Goal: Use online tool/utility: Use online tool/utility

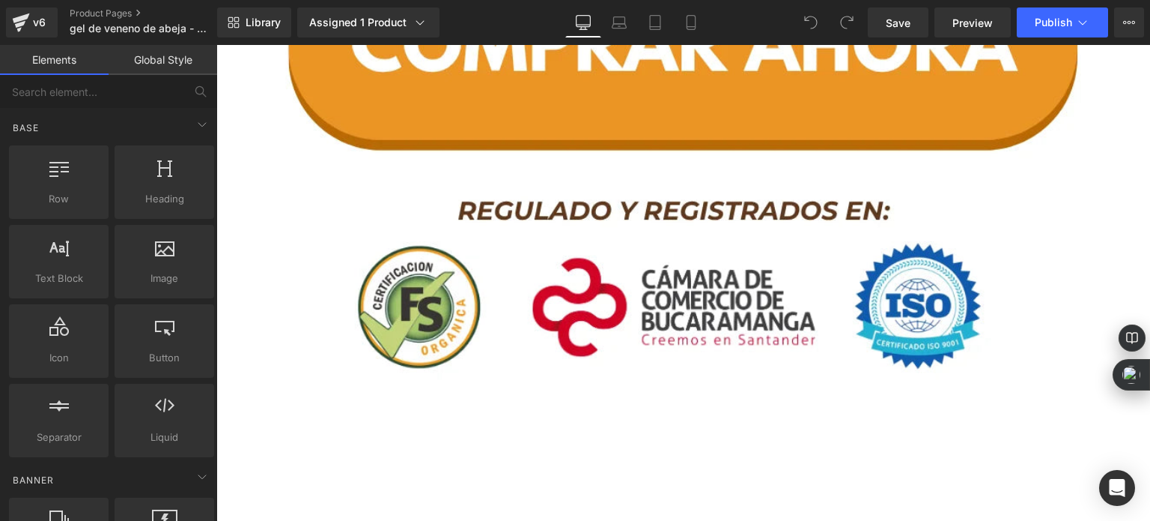
scroll to position [5093, 0]
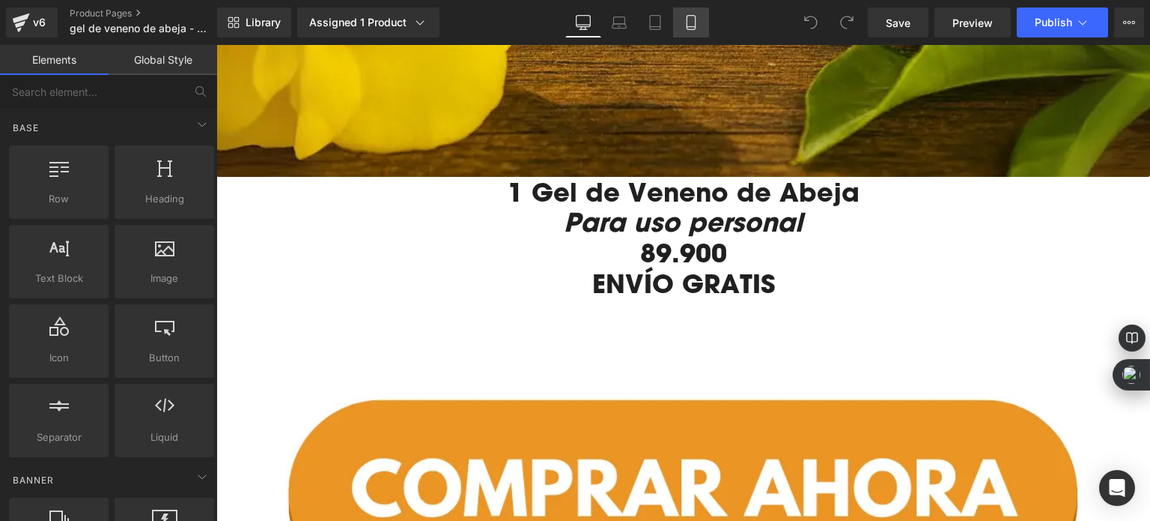
click at [685, 33] on link "Mobile" at bounding box center [691, 22] width 36 height 30
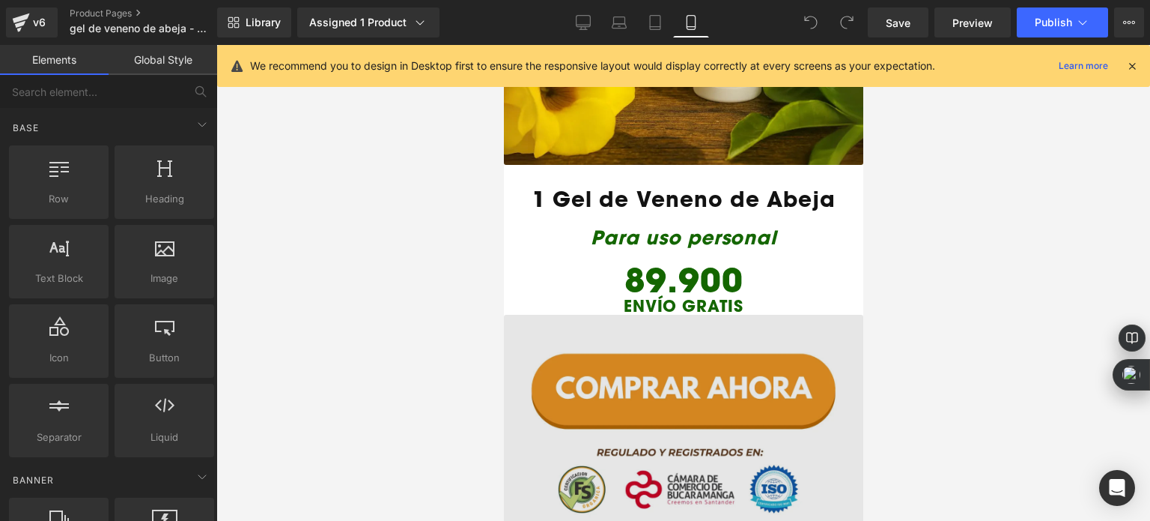
scroll to position [2145, 0]
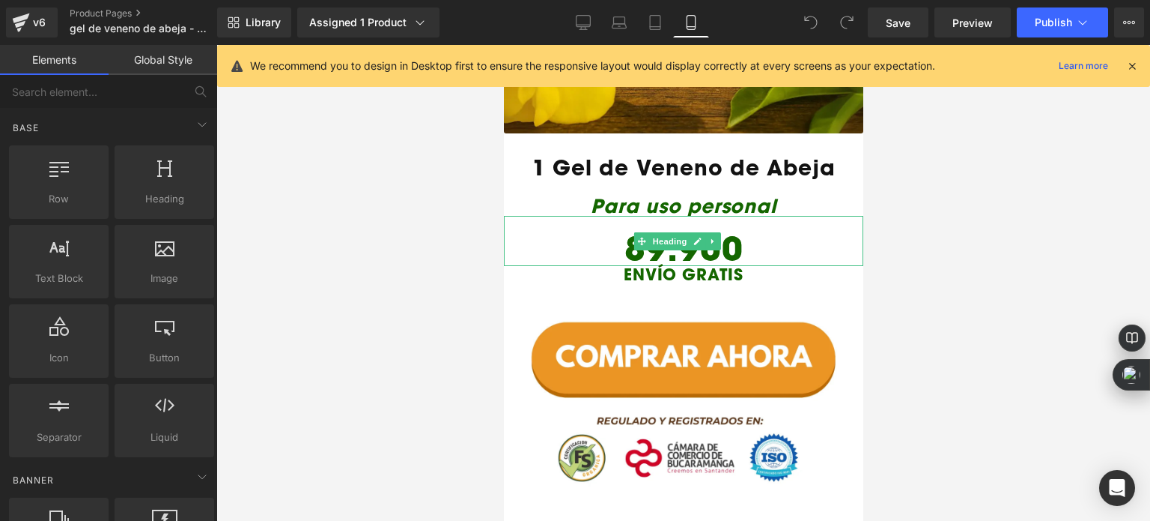
click at [654, 232] on span "Heading" at bounding box center [669, 241] width 40 height 18
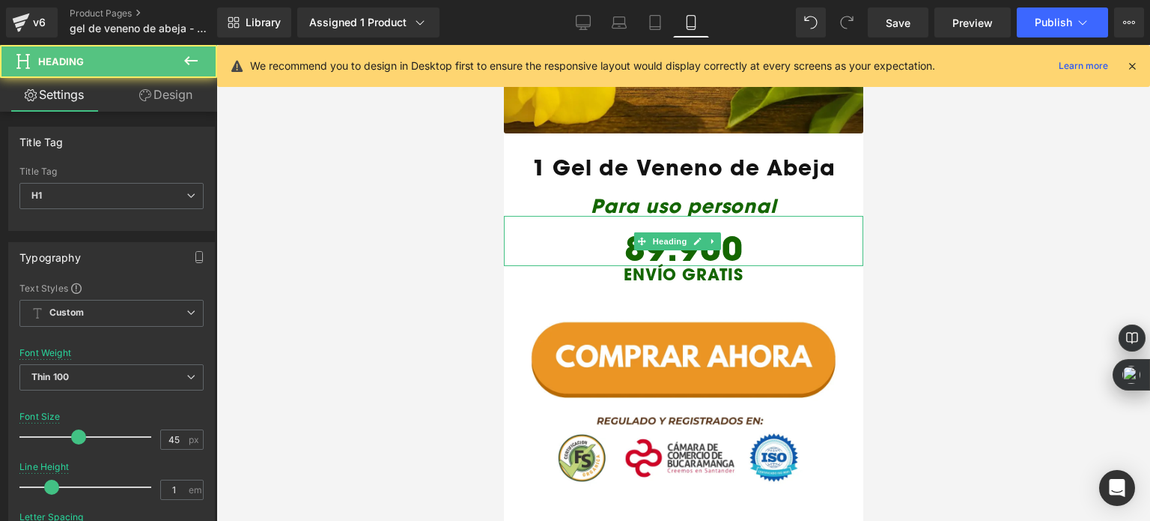
click at [645, 231] on h1 "89.900" at bounding box center [683, 248] width 360 height 34
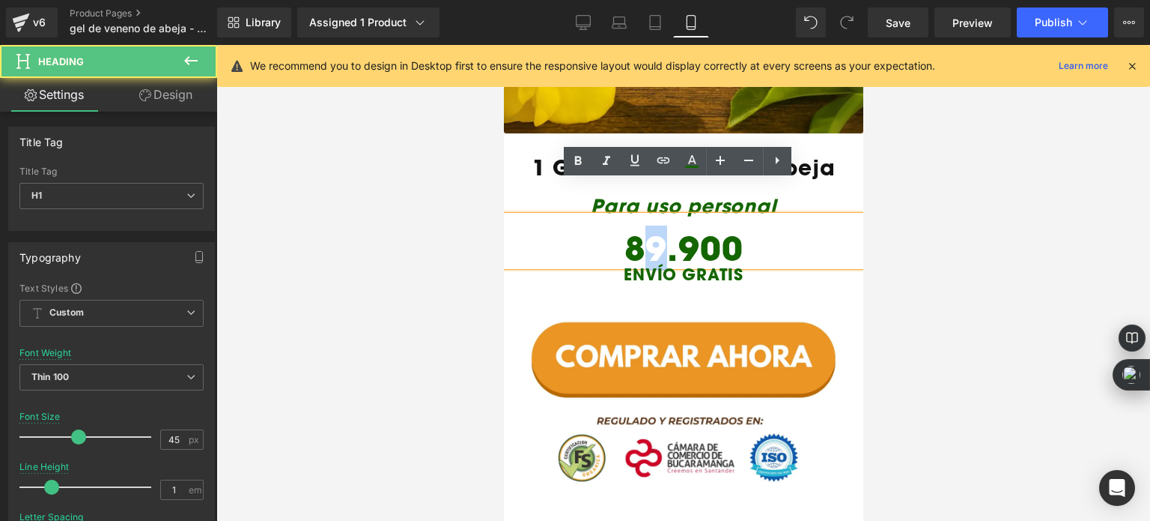
click at [653, 231] on h1 "89.900" at bounding box center [683, 248] width 360 height 34
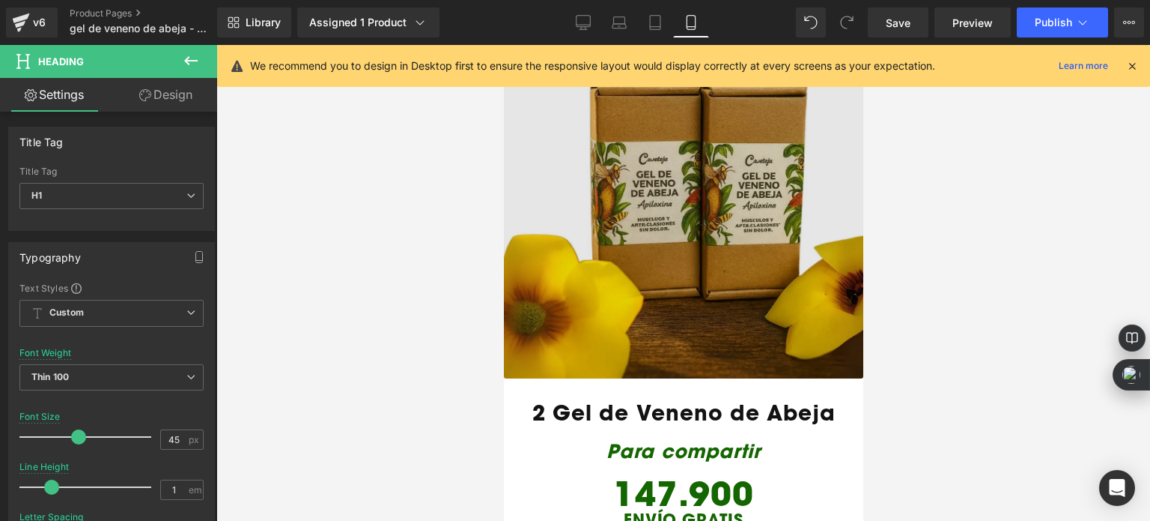
scroll to position [2669, 0]
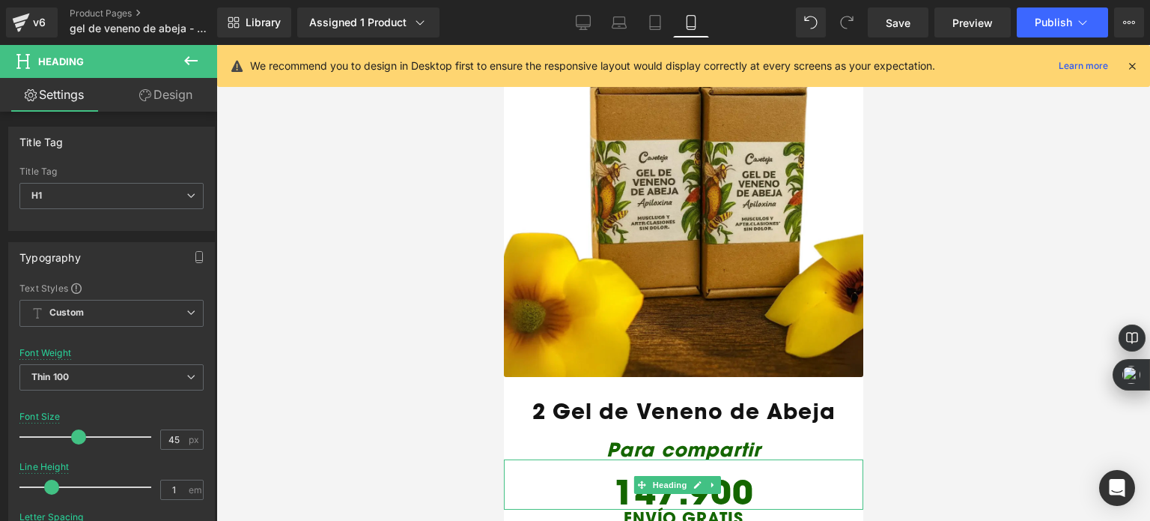
click at [654, 475] on h1 "147.900" at bounding box center [683, 492] width 360 height 34
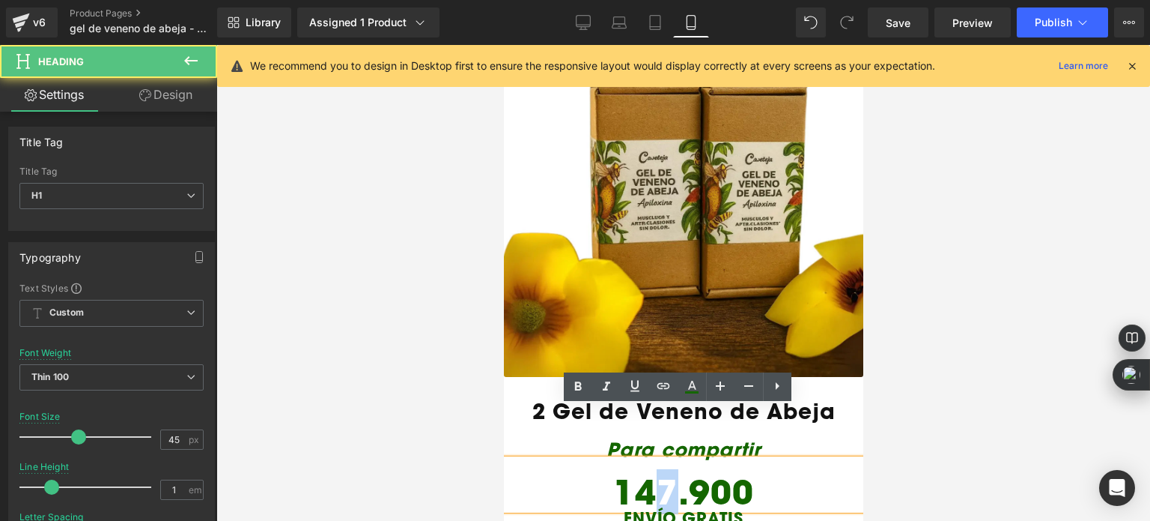
click at [663, 475] on h1 "147.900" at bounding box center [683, 492] width 360 height 34
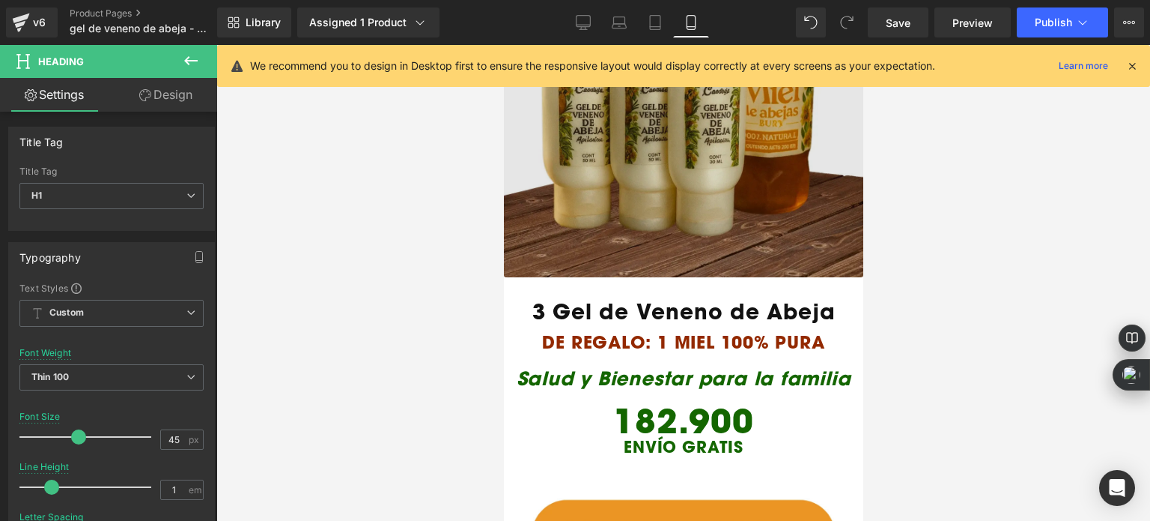
scroll to position [3643, 0]
